Goal: Find specific page/section: Find specific page/section

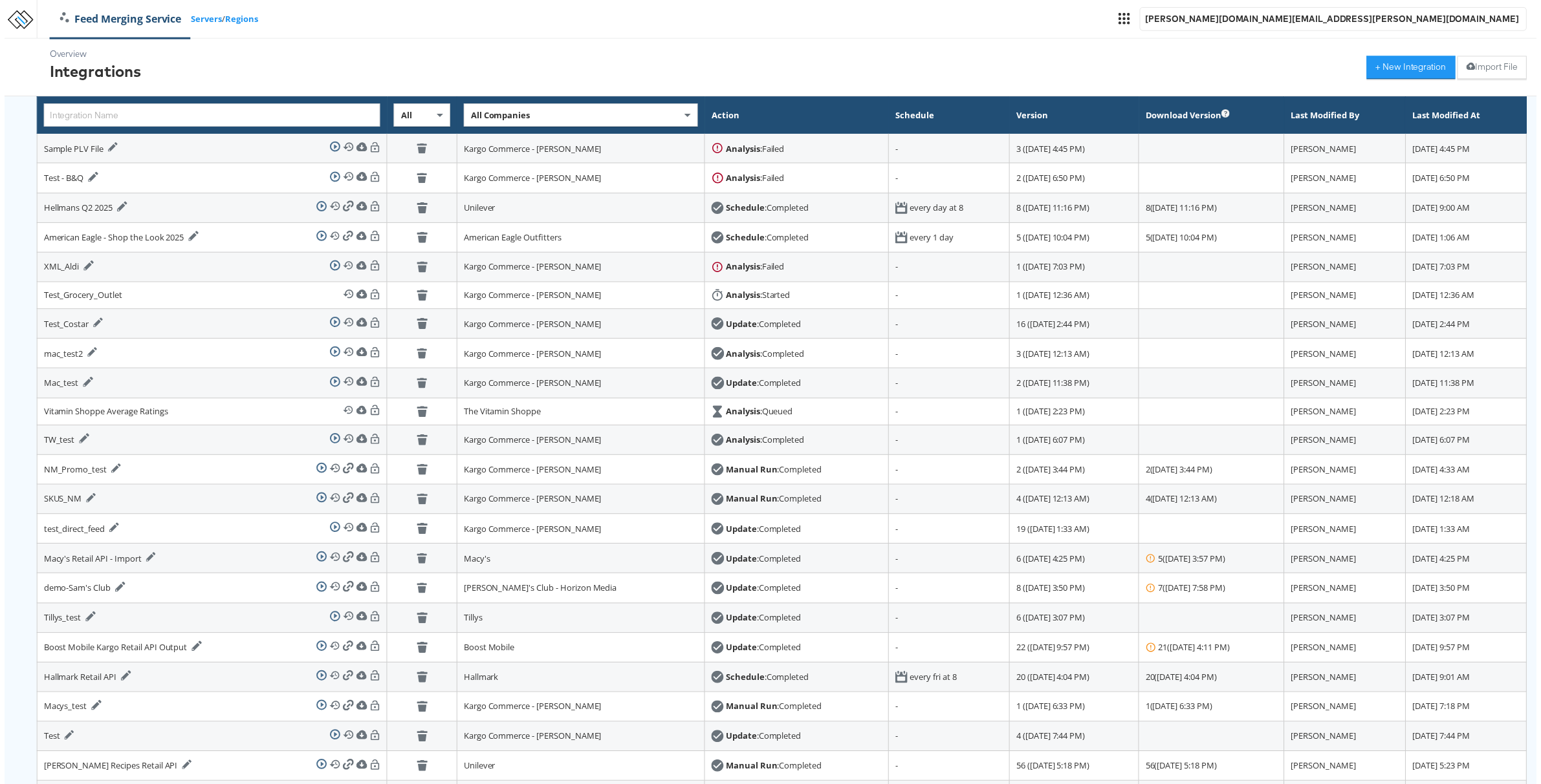
drag, startPoint x: 1388, startPoint y: 118, endPoint x: 1380, endPoint y: 116, distance: 8.2
click at [1410, 117] on th "Last Modified At" at bounding box center [1470, 116] width 122 height 37
click at [1410, 116] on th "Last Modified At" at bounding box center [1470, 116] width 122 height 37
click at [1302, 115] on th "Last Modified By" at bounding box center [1349, 116] width 122 height 37
